Goal: Find specific page/section: Find specific page/section

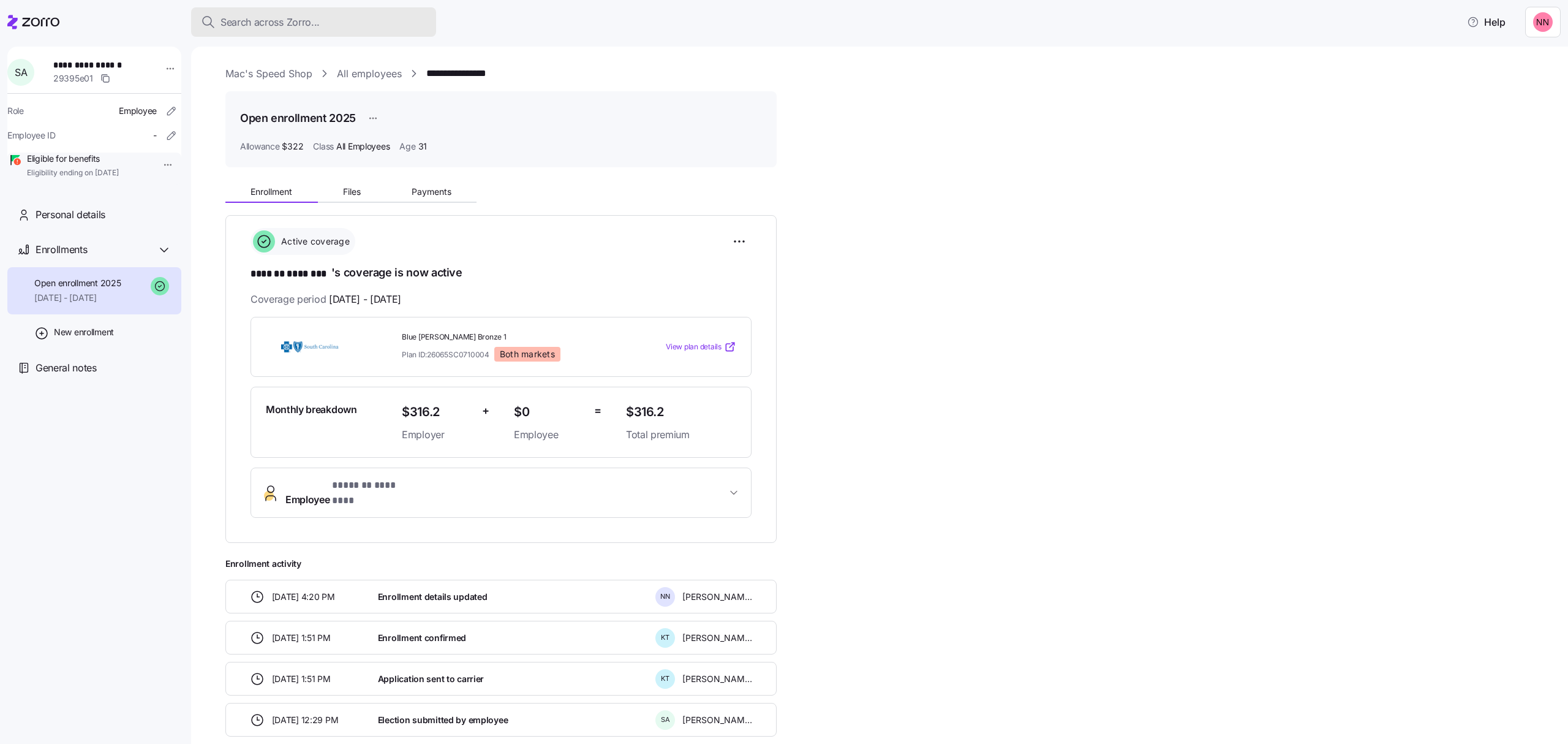
click at [336, 15] on div "Search across Zorro..." at bounding box center [313, 22] width 225 height 15
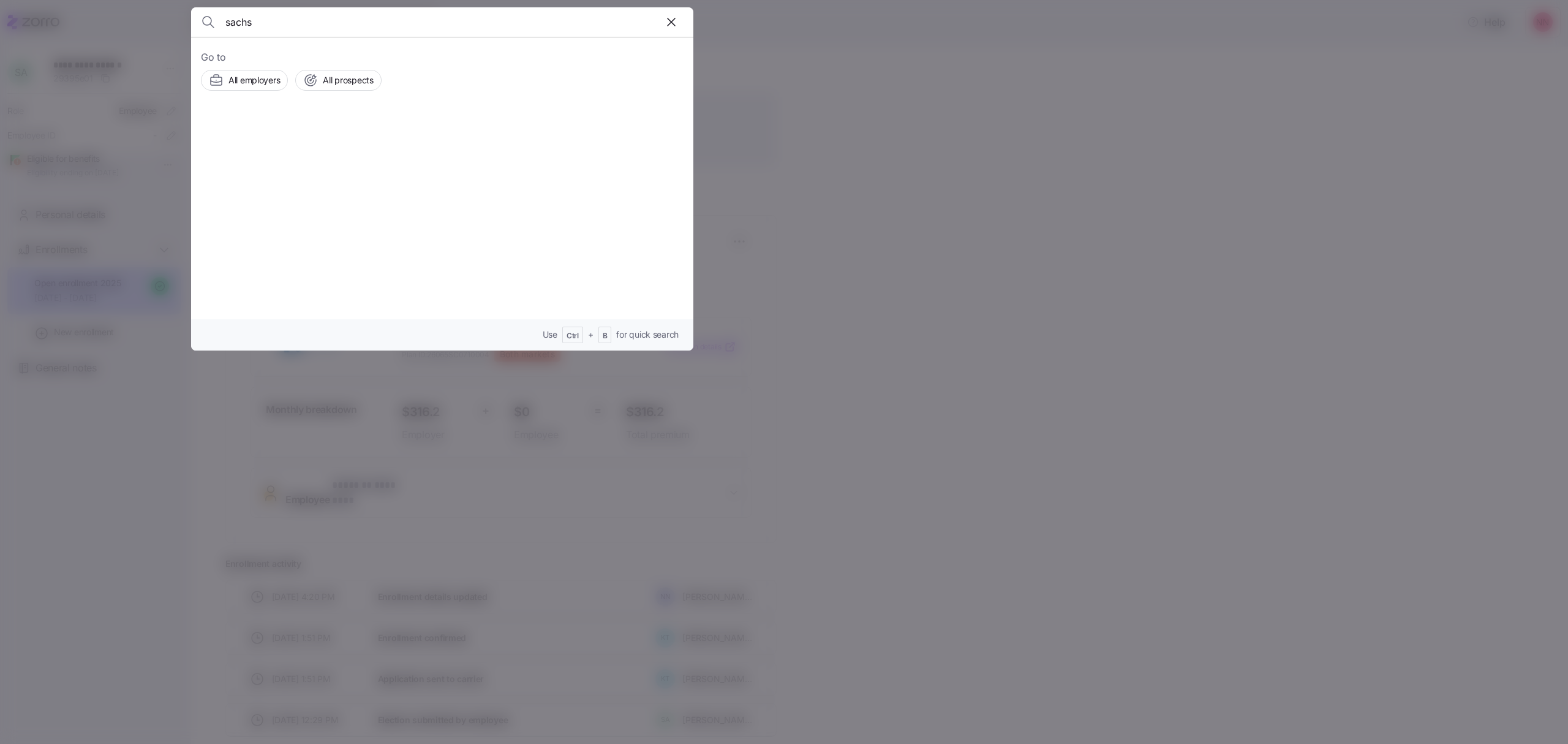
type input "sachs"
click at [347, 141] on span "[PERSON_NAME]" at bounding box center [346, 138] width 80 height 15
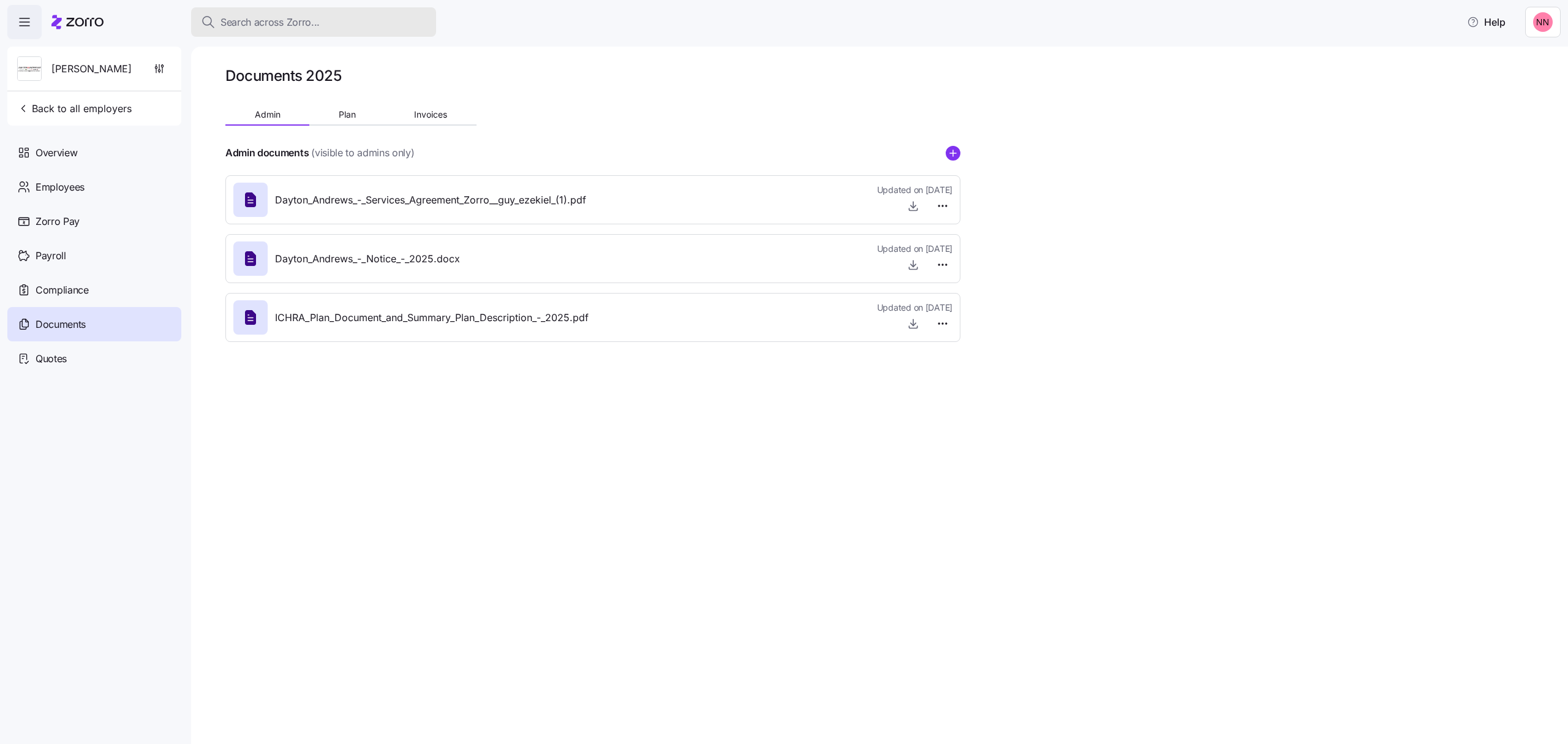
click at [387, 9] on button "Search across Zorro..." at bounding box center [314, 21] width 245 height 29
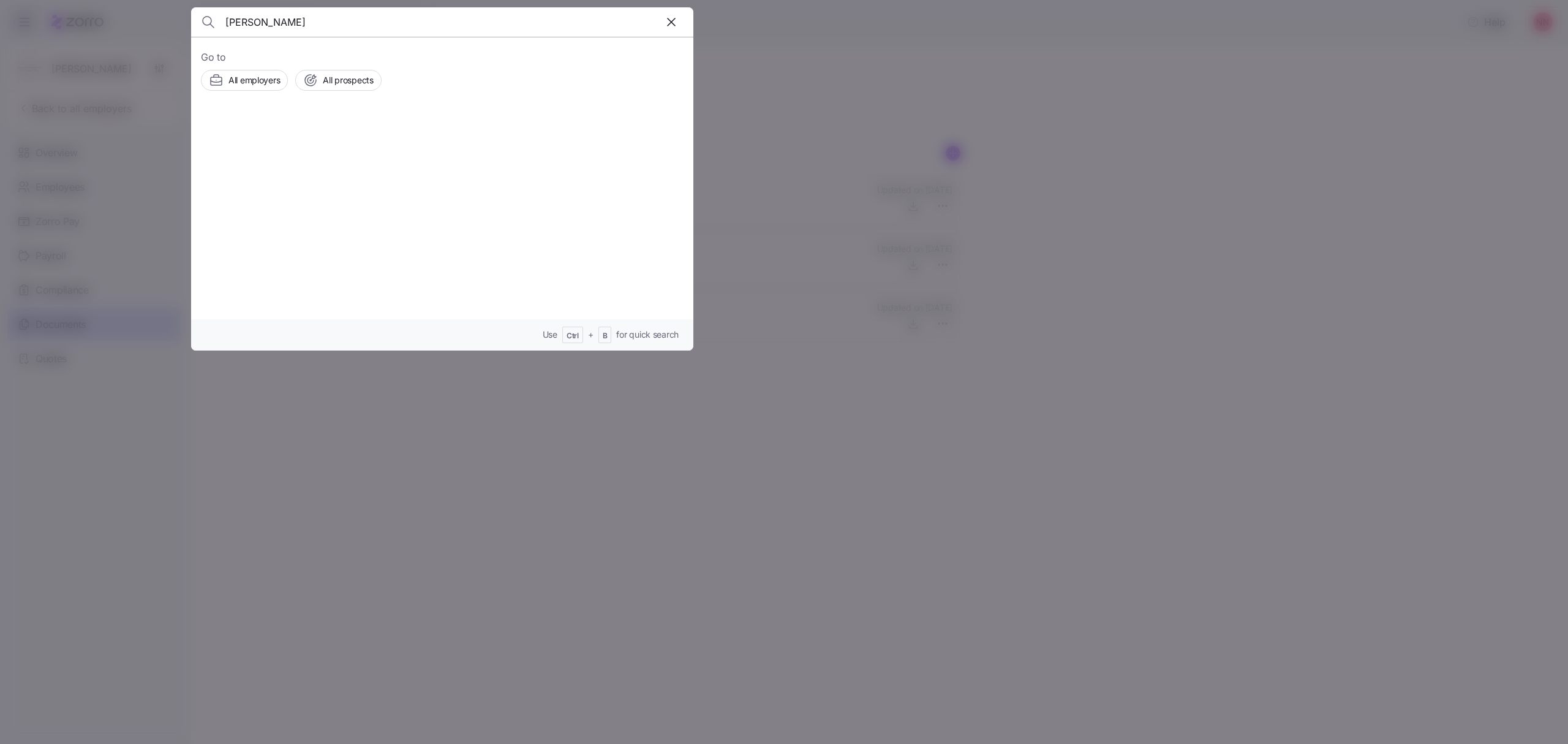
type input "[PERSON_NAME]"
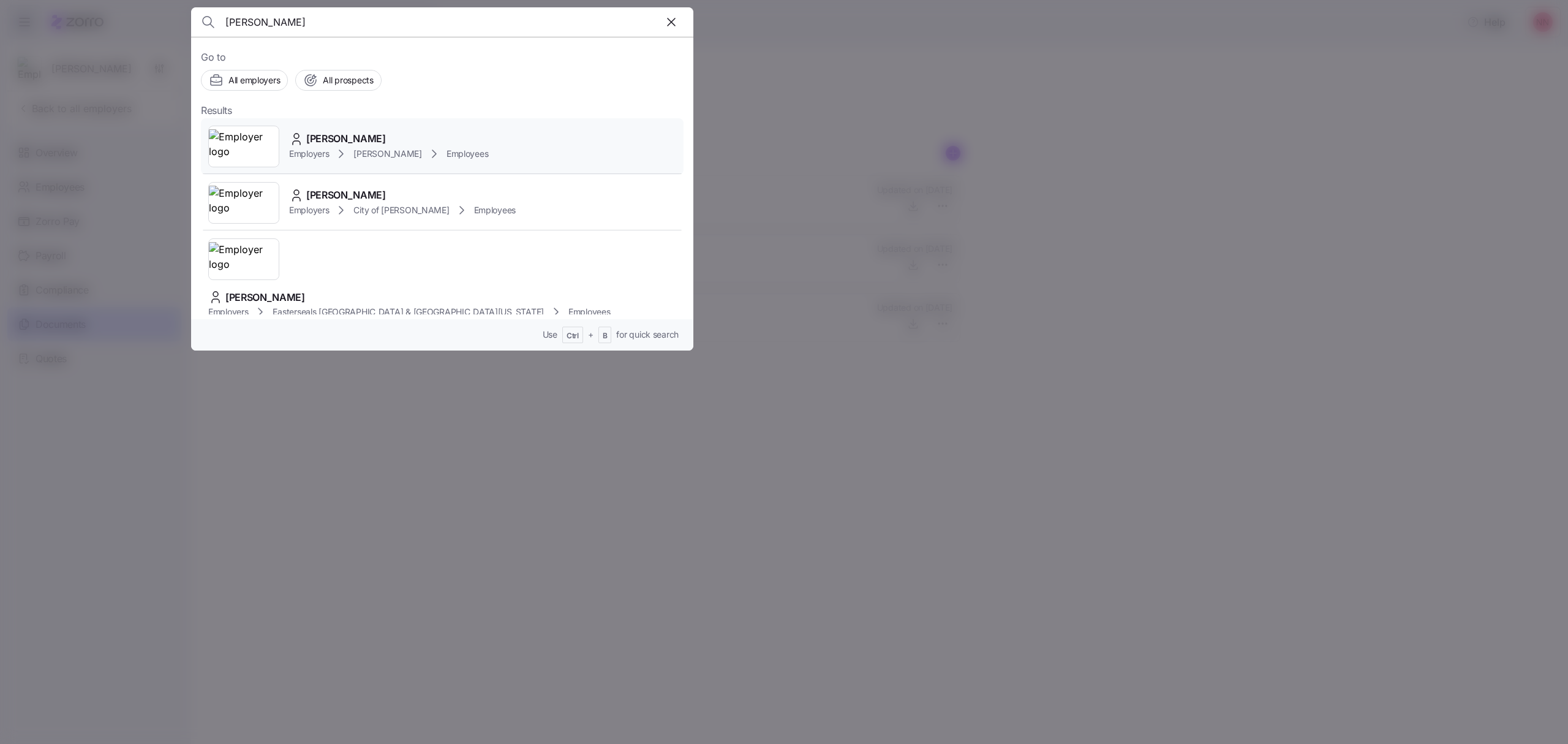
click at [394, 146] on div "Employers Dayton Andrews Employees" at bounding box center [389, 153] width 199 height 15
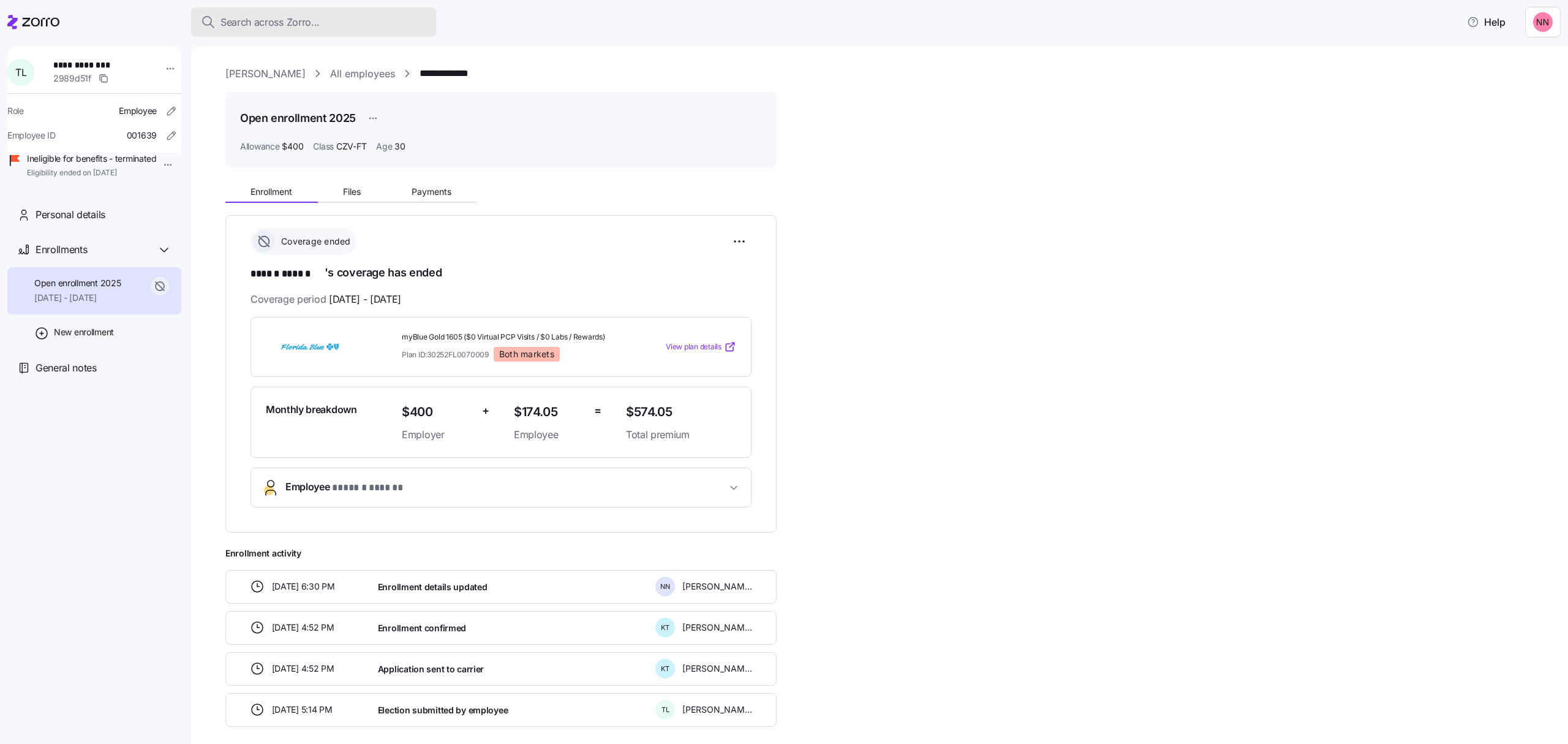
click at [322, 21] on div "Search across Zorro..." at bounding box center [313, 22] width 225 height 15
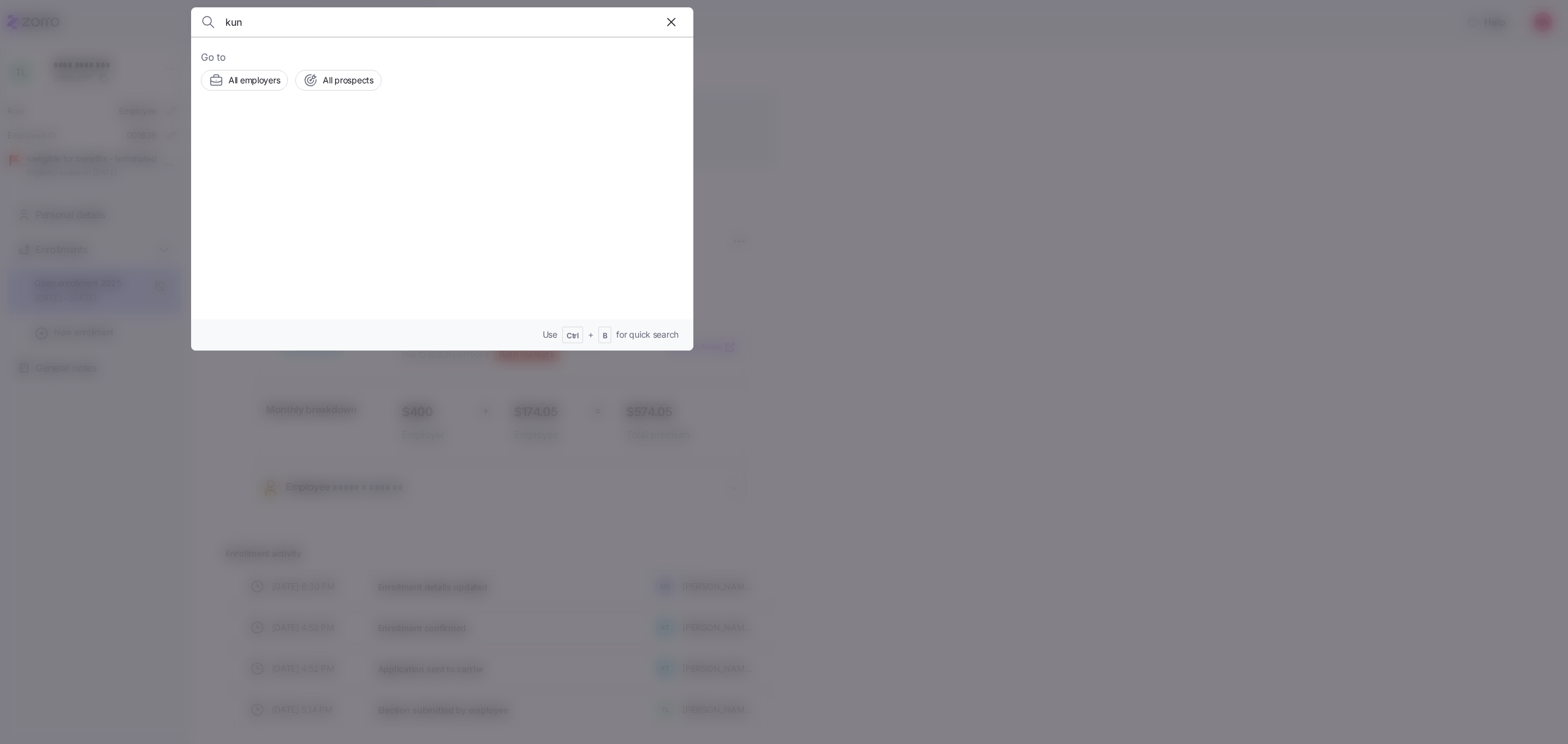
type input "kun"
click at [354, 138] on div "Holee Kun" at bounding box center [389, 138] width 199 height 15
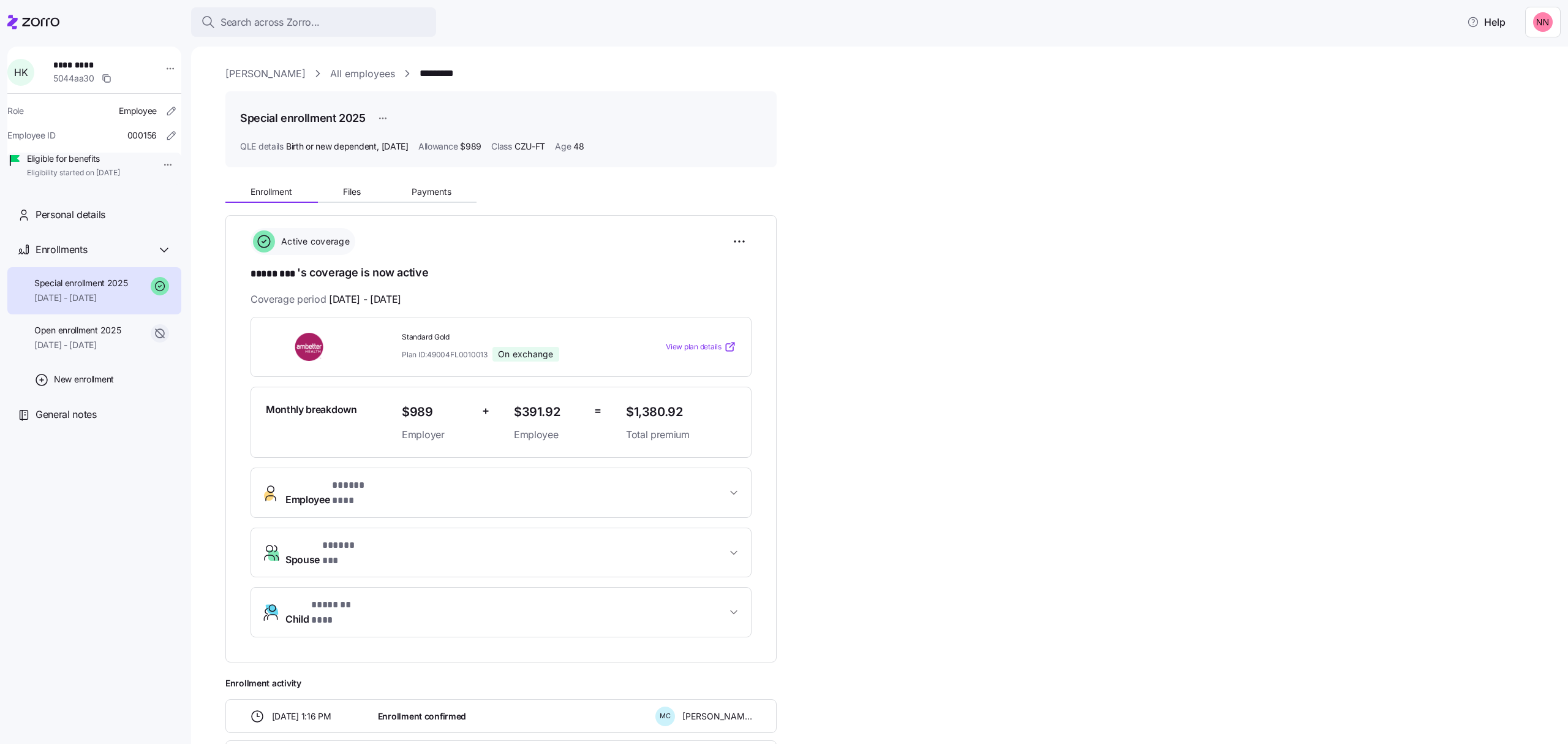
click at [588, 538] on span "Spouse * ***** ** *" at bounding box center [506, 553] width 441 height 29
click at [887, 492] on div "**********" at bounding box center [888, 623] width 1325 height 893
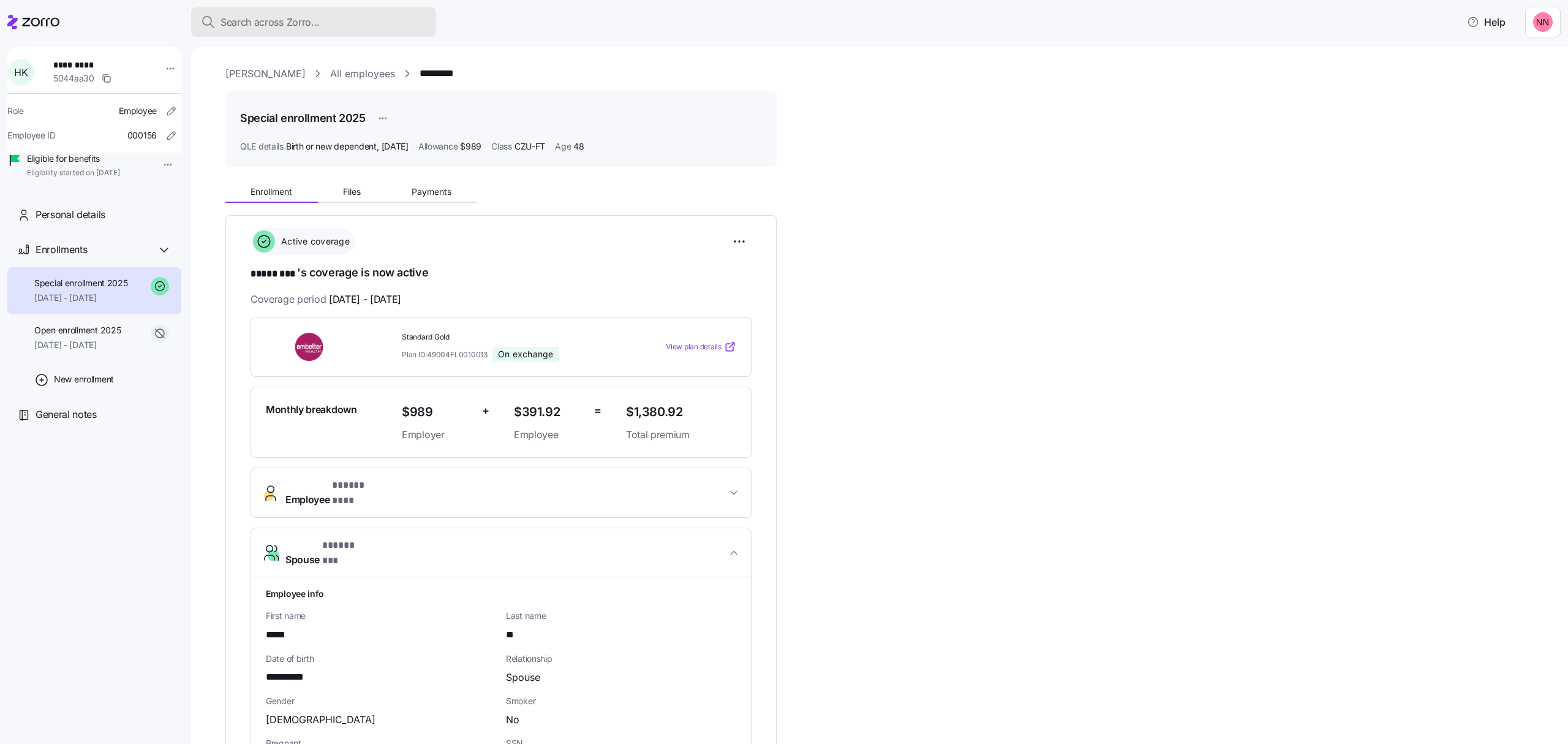
click at [307, 18] on span "Search across Zorro..." at bounding box center [270, 22] width 100 height 15
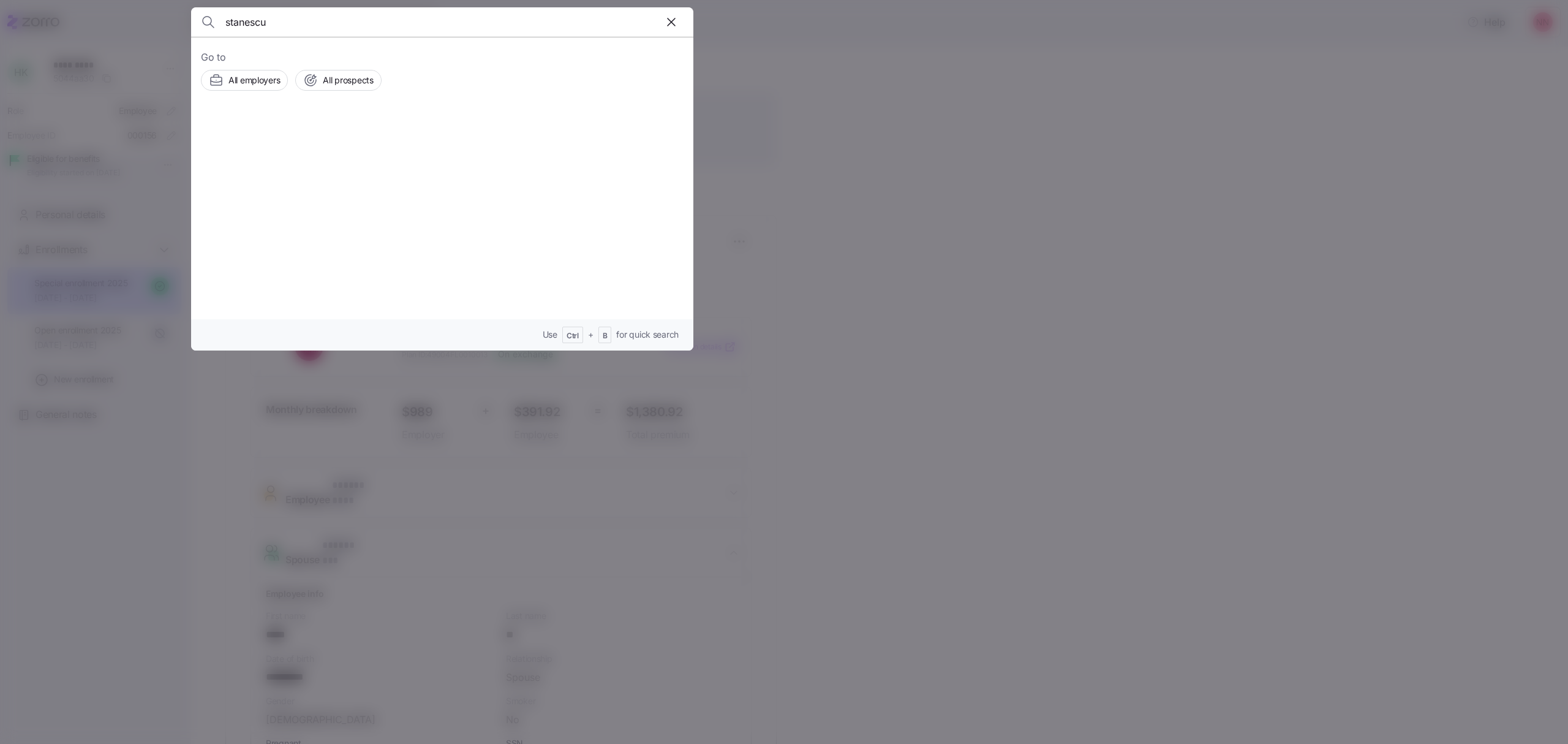
type input "stanescu"
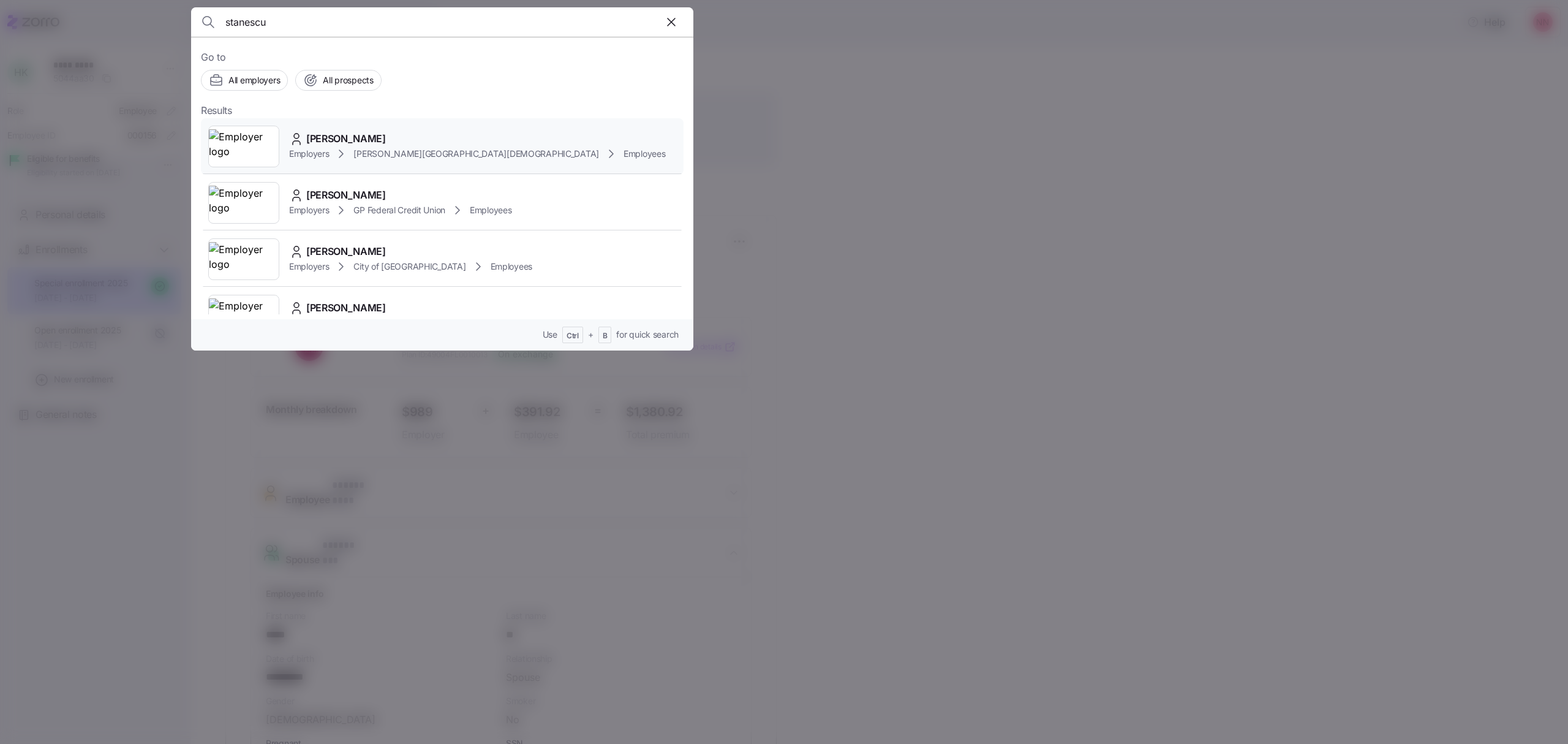
click at [354, 141] on span "GEORGETA STANESCU" at bounding box center [346, 138] width 80 height 15
